Goal: Book appointment/travel/reservation

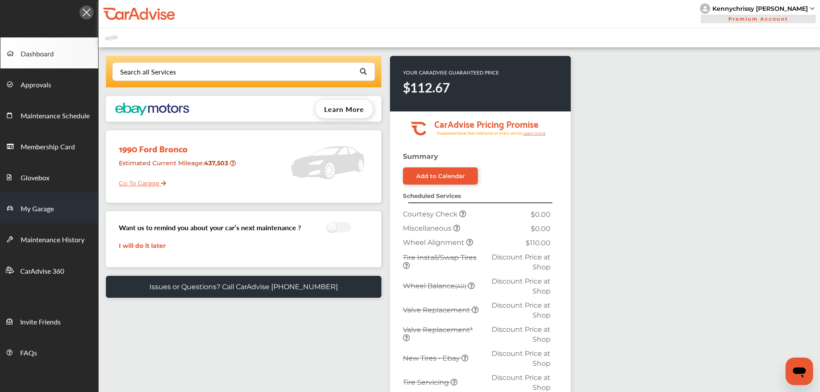
click at [63, 212] on link "My Garage" at bounding box center [49, 207] width 98 height 31
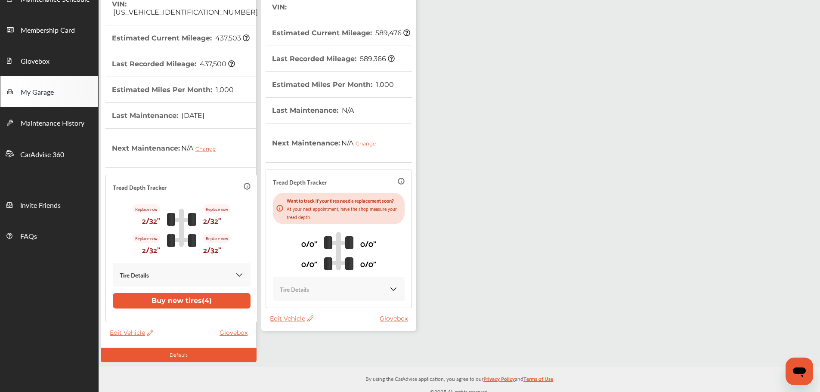
scroll to position [118, 0]
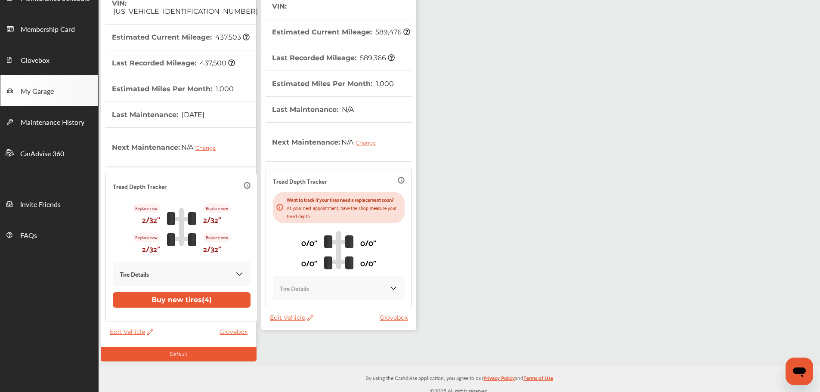
click at [279, 316] on span "Edit Vehicle" at bounding box center [291, 318] width 43 height 8
click at [331, 352] on div "Use this vehicle" at bounding box center [317, 352] width 77 height 13
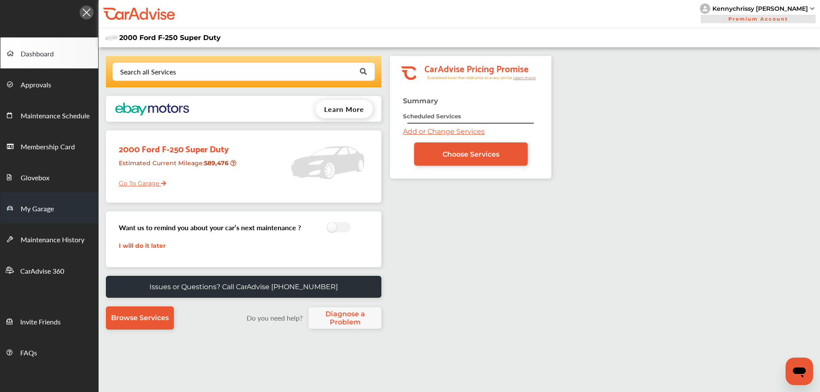
click at [66, 215] on link "My Garage" at bounding box center [49, 207] width 98 height 31
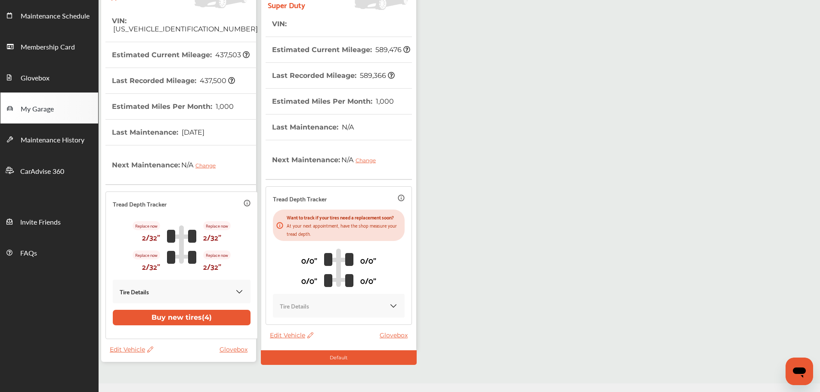
scroll to position [118, 0]
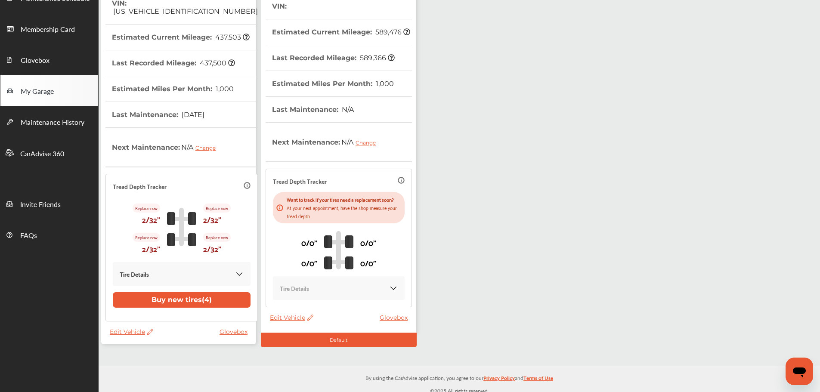
click at [279, 315] on span "Edit Vehicle" at bounding box center [291, 318] width 43 height 8
click at [311, 325] on div "Edit" at bounding box center [317, 324] width 77 height 13
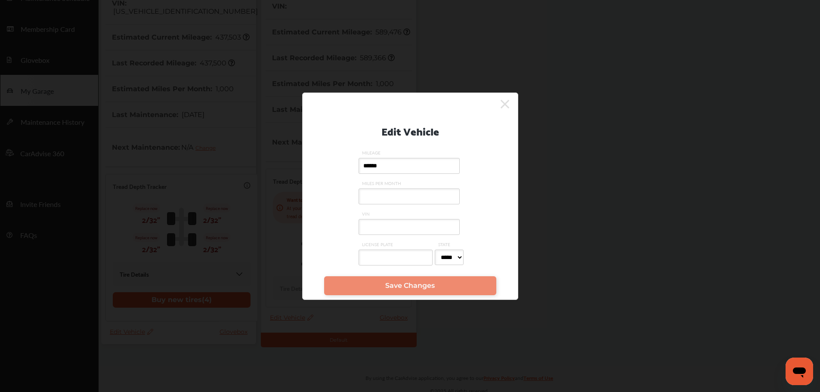
click at [410, 229] on input "VIN" at bounding box center [409, 227] width 101 height 16
click at [505, 103] on icon at bounding box center [505, 104] width 9 height 9
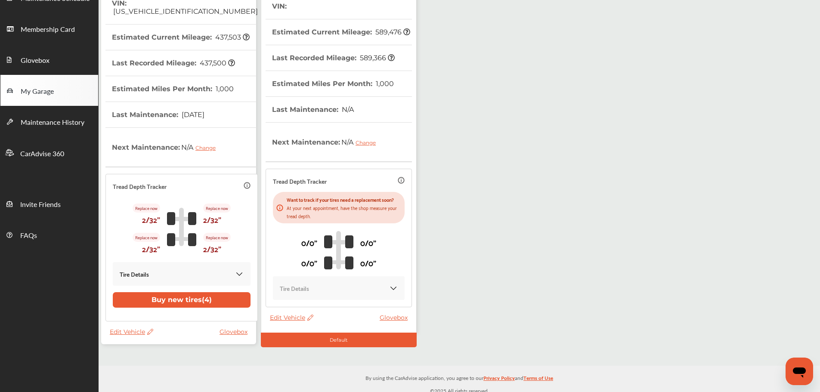
click at [294, 315] on span "Edit Vehicle" at bounding box center [291, 318] width 43 height 8
click at [339, 323] on div "Edit" at bounding box center [332, 323] width 77 height 13
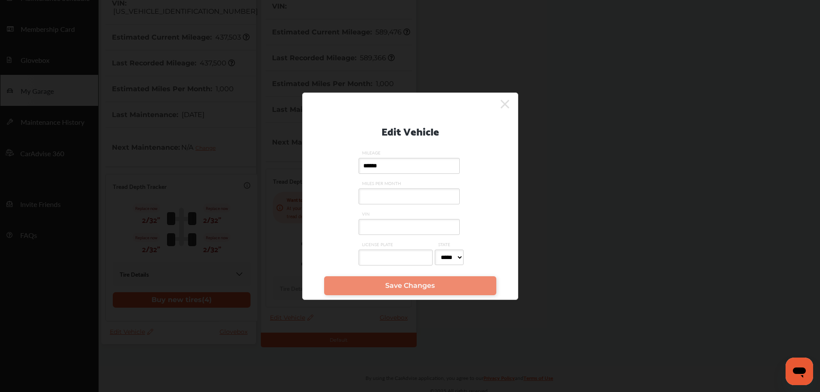
drag, startPoint x: 385, startPoint y: 231, endPoint x: 415, endPoint y: 222, distance: 31.5
click at [385, 231] on input "VIN" at bounding box center [409, 227] width 101 height 16
click at [505, 102] on icon at bounding box center [505, 104] width 9 height 9
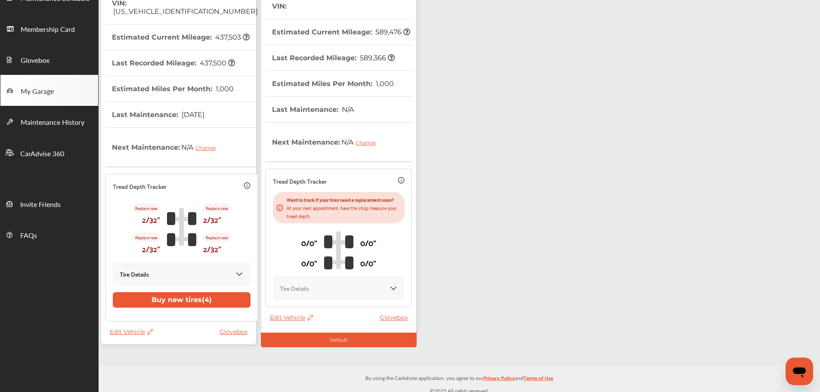
click at [286, 319] on span "Edit Vehicle" at bounding box center [291, 318] width 43 height 8
click at [322, 329] on div "Edit" at bounding box center [324, 328] width 77 height 13
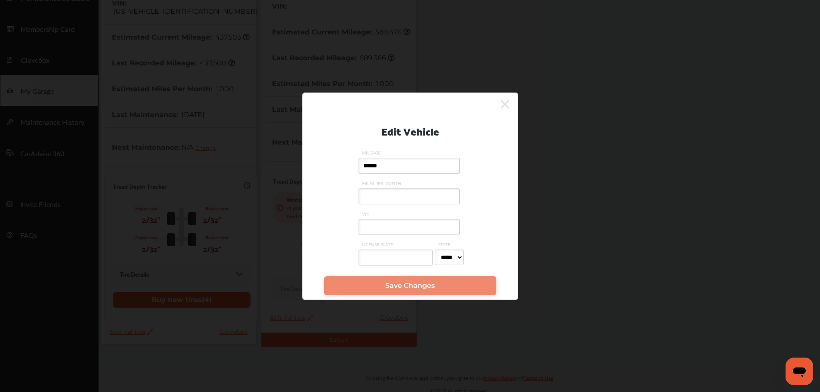
click at [402, 235] on input "VIN" at bounding box center [409, 227] width 101 height 16
click at [400, 169] on input "******" at bounding box center [409, 166] width 101 height 16
click at [384, 231] on input "VIN" at bounding box center [409, 227] width 101 height 16
type input "*"
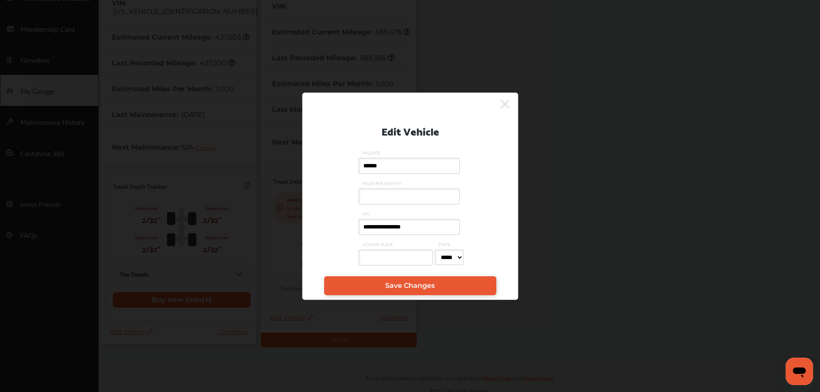
type input "**********"
click at [372, 167] on input "******" at bounding box center [409, 166] width 101 height 16
click at [390, 166] on input "******" at bounding box center [409, 166] width 101 height 16
type input "******"
click at [415, 281] on link "Save Changes" at bounding box center [410, 285] width 172 height 19
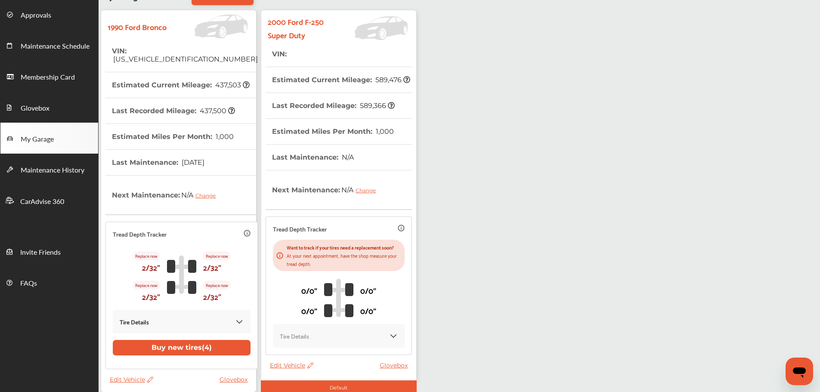
scroll to position [0, 0]
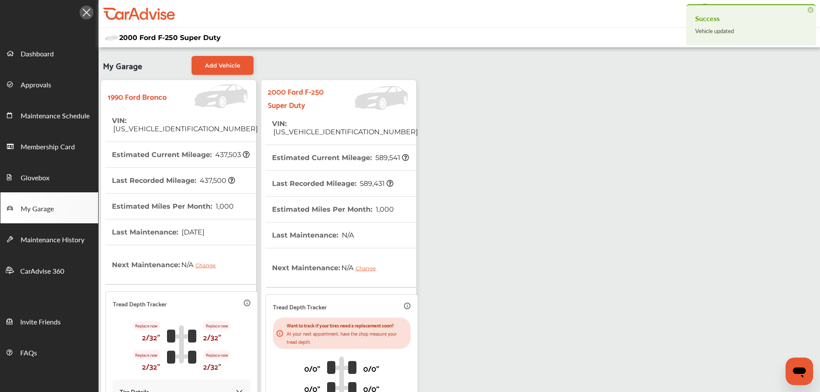
click at [347, 128] on span "[US_VEHICLE_IDENTIFICATION_NUMBER]" at bounding box center [345, 132] width 146 height 8
copy span "[US_VEHICLE_IDENTIFICATION_NUMBER]"
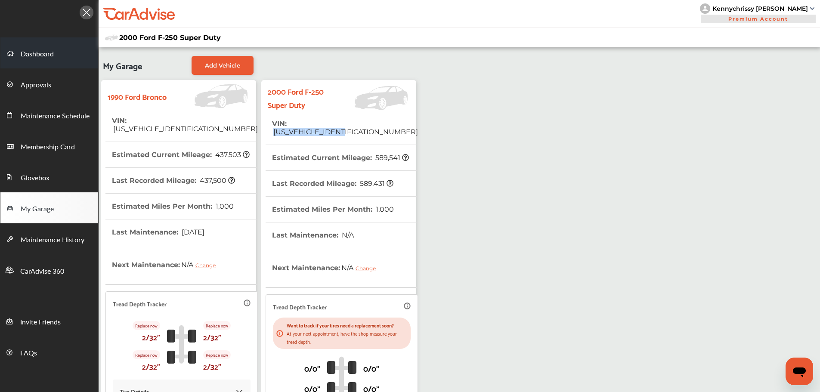
click at [41, 48] on link "Dashboard" at bounding box center [49, 52] width 98 height 31
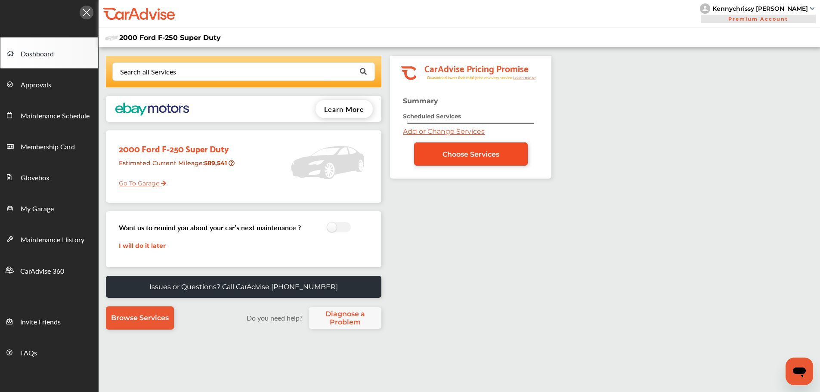
click at [435, 156] on link "Choose Services" at bounding box center [471, 153] width 114 height 23
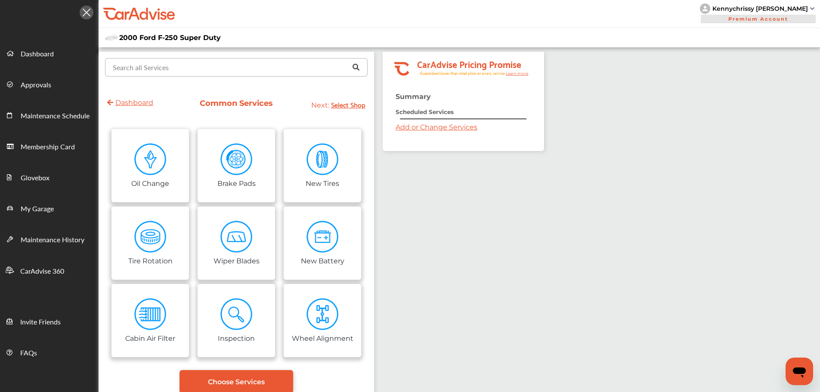
click at [201, 61] on input "text" at bounding box center [234, 67] width 257 height 17
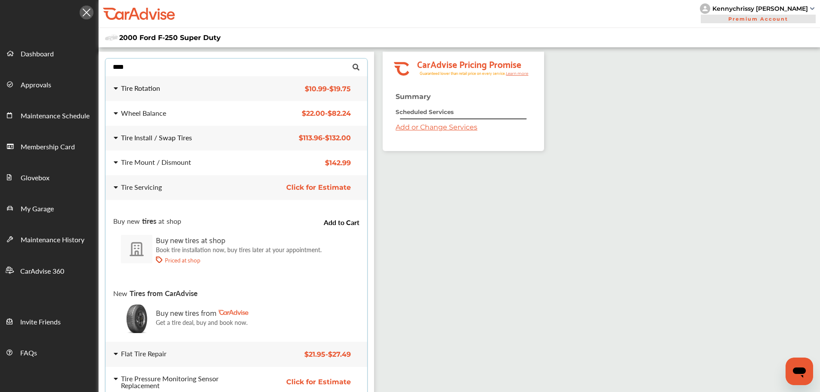
type input "****"
click at [200, 144] on div "Tire Install / Swap Tires $113.96 - $132.00 Tire Install / Swap Tires $113.96 -…" at bounding box center [237, 138] width 276 height 24
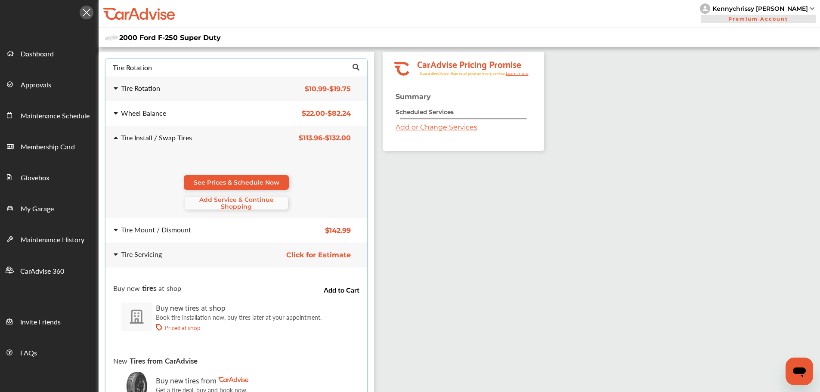
click at [264, 206] on span "Add Service & Continue Shopping" at bounding box center [236, 203] width 103 height 14
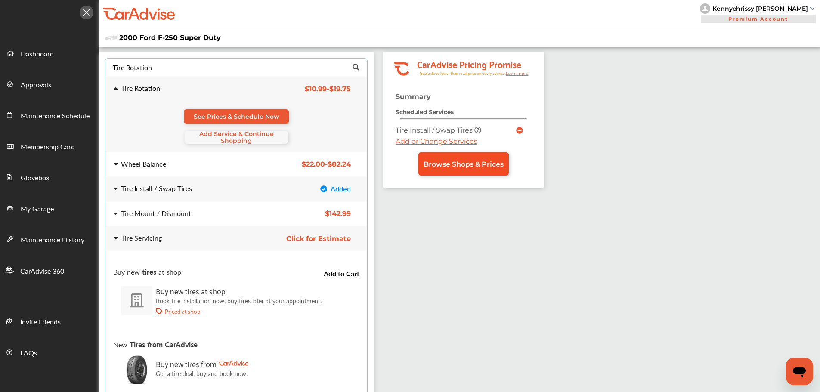
click at [483, 171] on link "Browse Shops & Prices" at bounding box center [463, 163] width 90 height 23
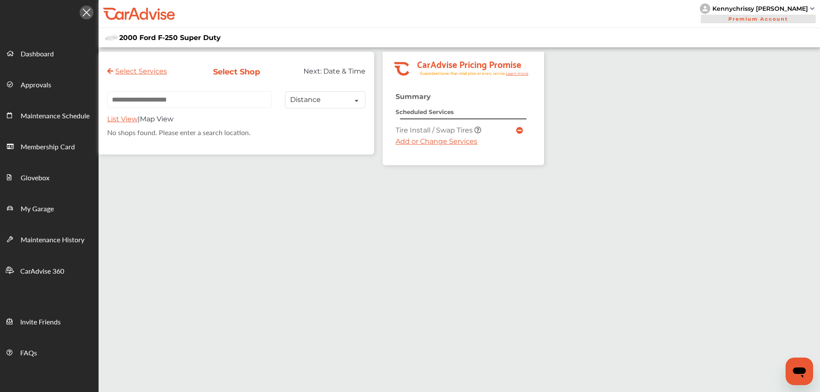
click at [193, 97] on input "text" at bounding box center [189, 99] width 164 height 17
paste input "**********"
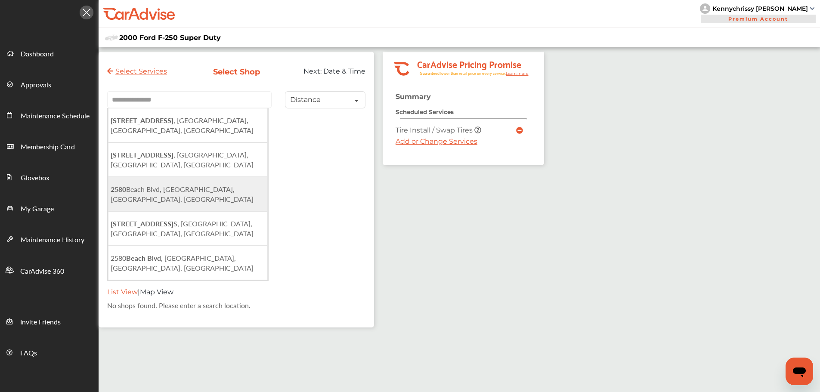
click at [207, 177] on li "[STREET_ADDRESS]" at bounding box center [188, 194] width 160 height 34
type input "**********"
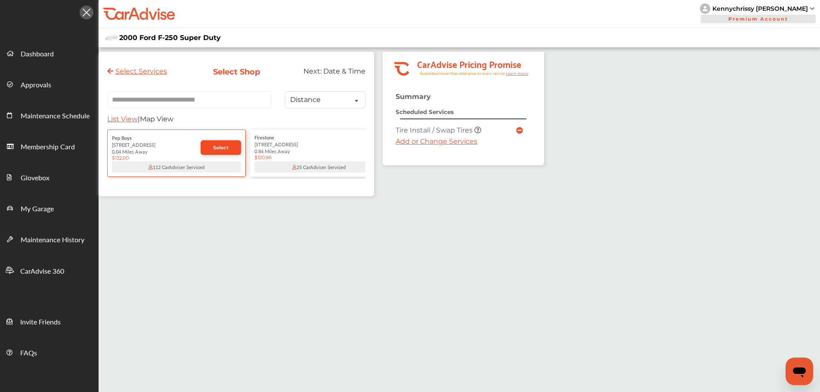
click at [223, 146] on link "Select" at bounding box center [221, 147] width 40 height 15
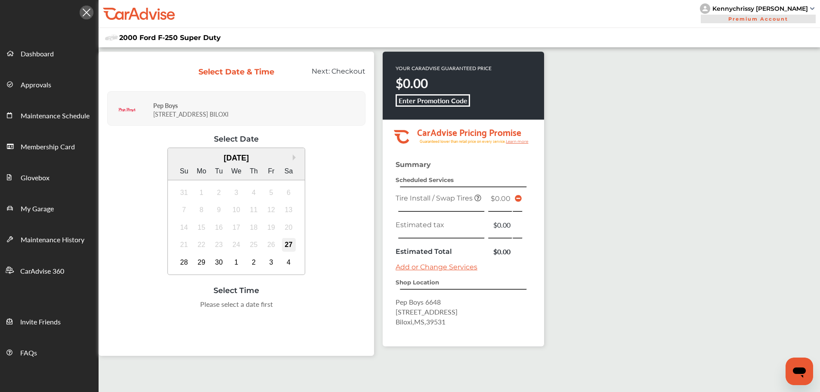
click at [290, 242] on div "27" at bounding box center [289, 245] width 14 height 14
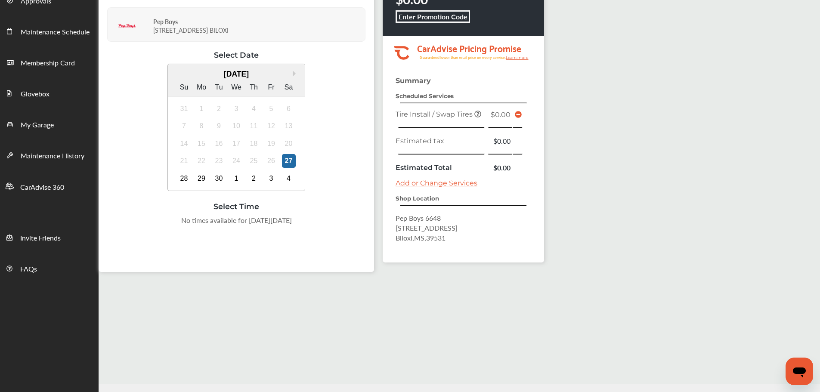
scroll to position [86, 0]
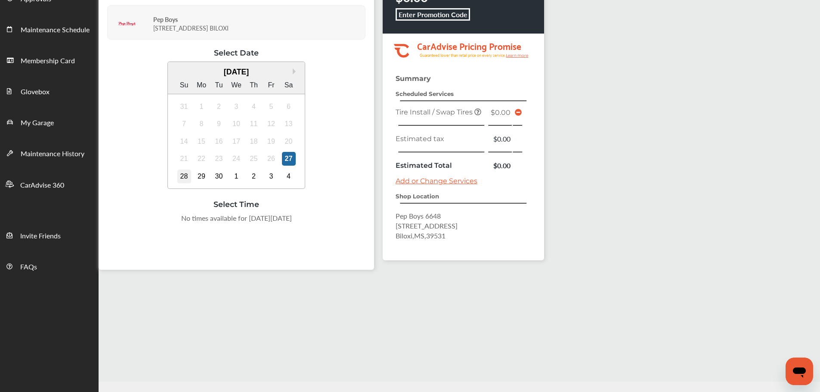
click at [184, 178] on div "28" at bounding box center [184, 177] width 14 height 14
click at [224, 219] on div "1:00 PM" at bounding box center [215, 220] width 40 height 15
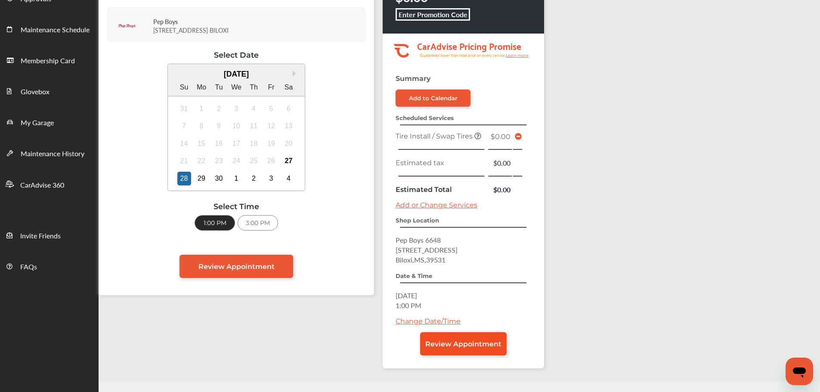
click at [489, 341] on span "Review Appointment" at bounding box center [463, 344] width 76 height 8
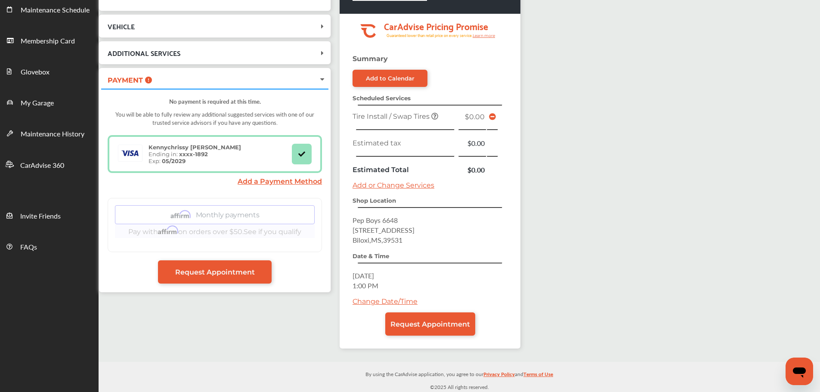
scroll to position [107, 0]
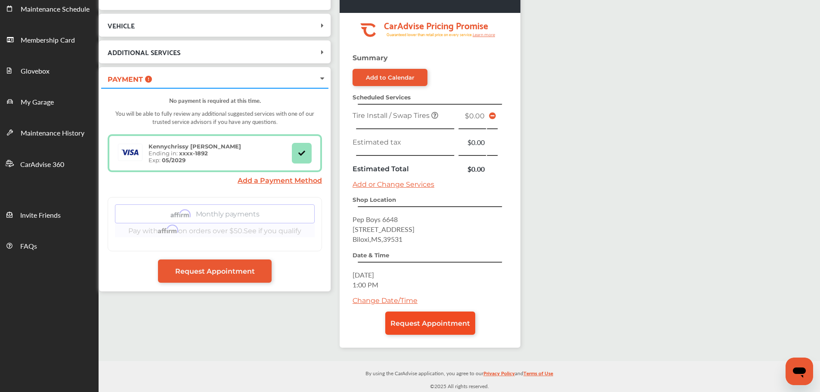
click at [445, 327] on span "Request Appointment" at bounding box center [430, 323] width 80 height 8
